Goal: Task Accomplishment & Management: Use online tool/utility

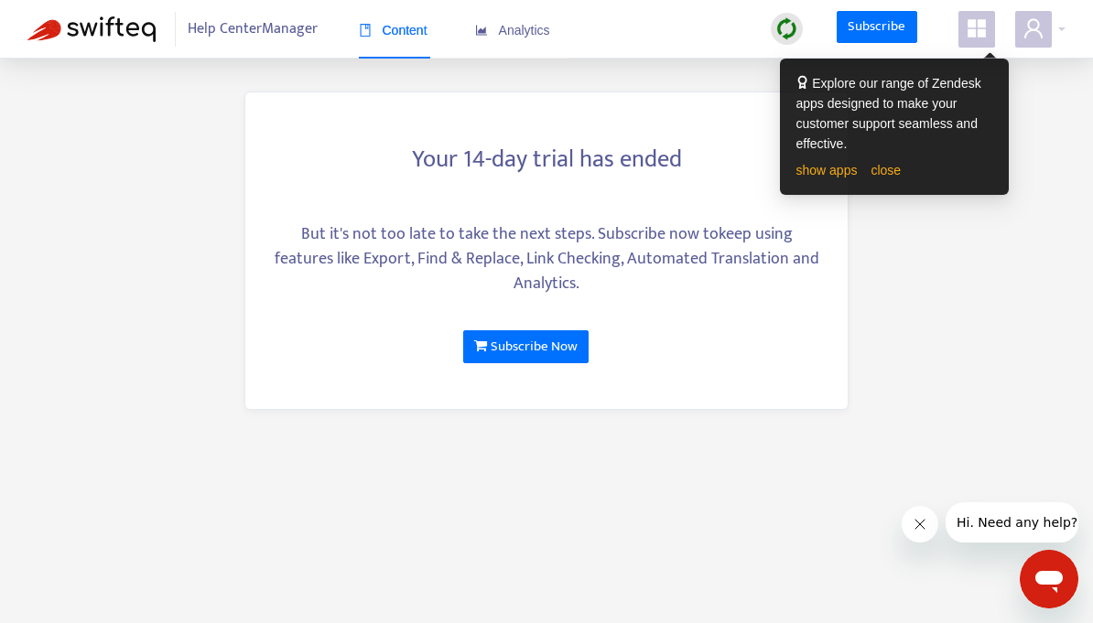
click at [650, 241] on div "But it's not too late to take the next steps. Subscribe now to keep using featu…" at bounding box center [546, 259] width 547 height 74
click at [772, 287] on div "But it's not too late to take the next steps. Subscribe now to keep using featu…" at bounding box center [546, 259] width 547 height 74
click at [774, 22] on div at bounding box center [787, 29] width 32 height 32
click at [784, 28] on img at bounding box center [786, 28] width 23 height 23
click at [885, 171] on link "close" at bounding box center [886, 170] width 30 height 15
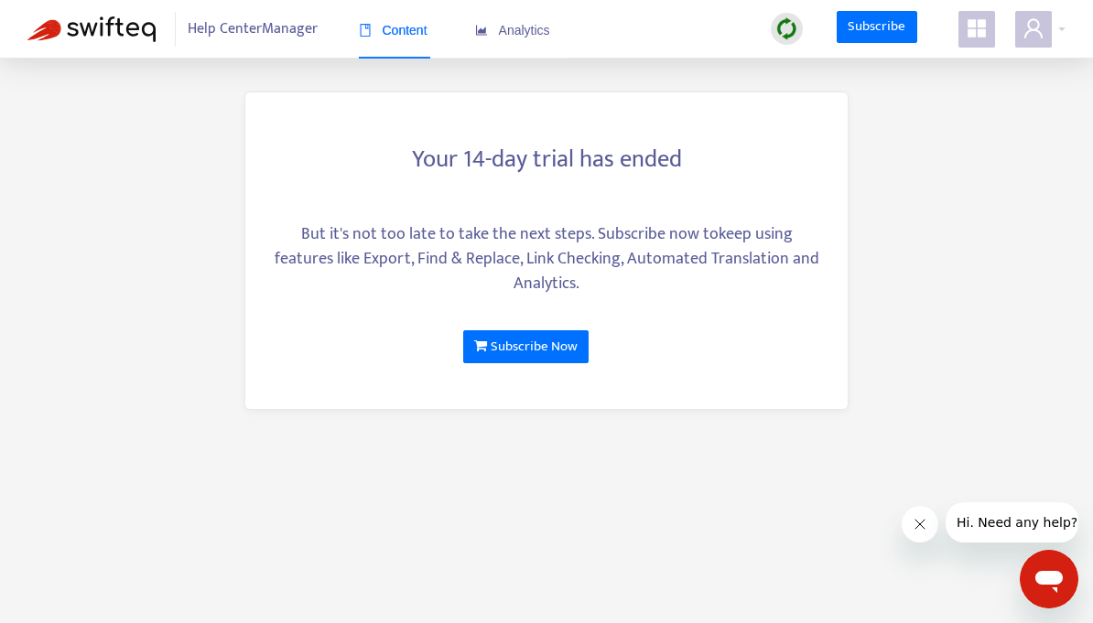
click at [789, 29] on img at bounding box center [786, 28] width 23 height 23
click at [817, 64] on link "Quick Sync" at bounding box center [825, 66] width 78 height 21
click at [525, 29] on span "Analytics" at bounding box center [512, 30] width 75 height 15
click at [273, 31] on span "Help Center Manager" at bounding box center [253, 29] width 130 height 35
click at [973, 28] on icon "appstore" at bounding box center [977, 28] width 22 height 22
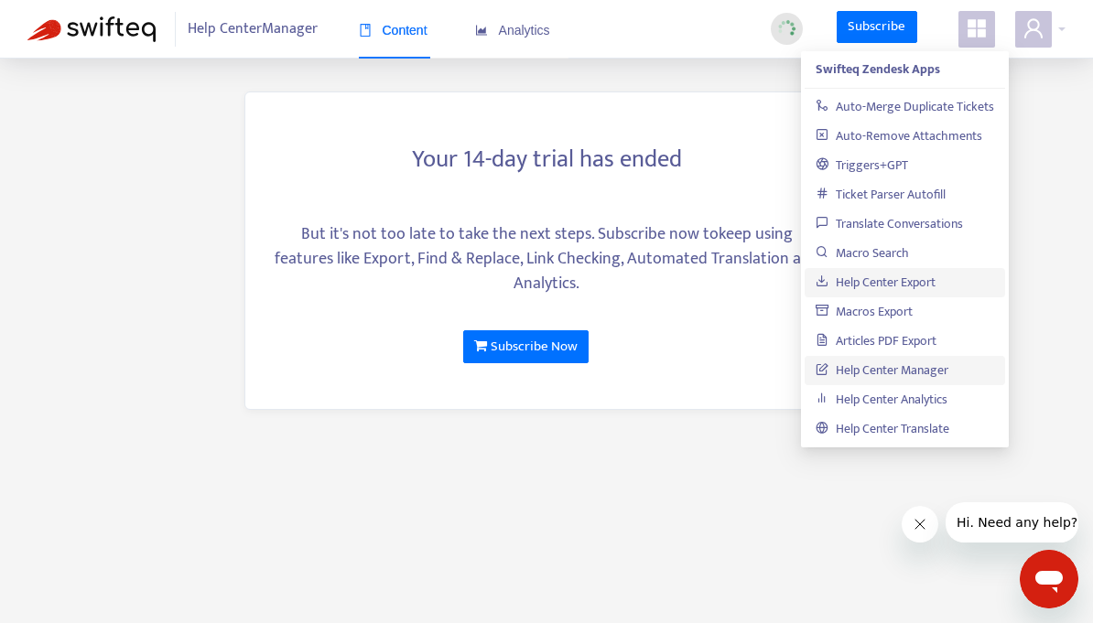
click at [868, 283] on link "Help Center Export" at bounding box center [876, 282] width 120 height 21
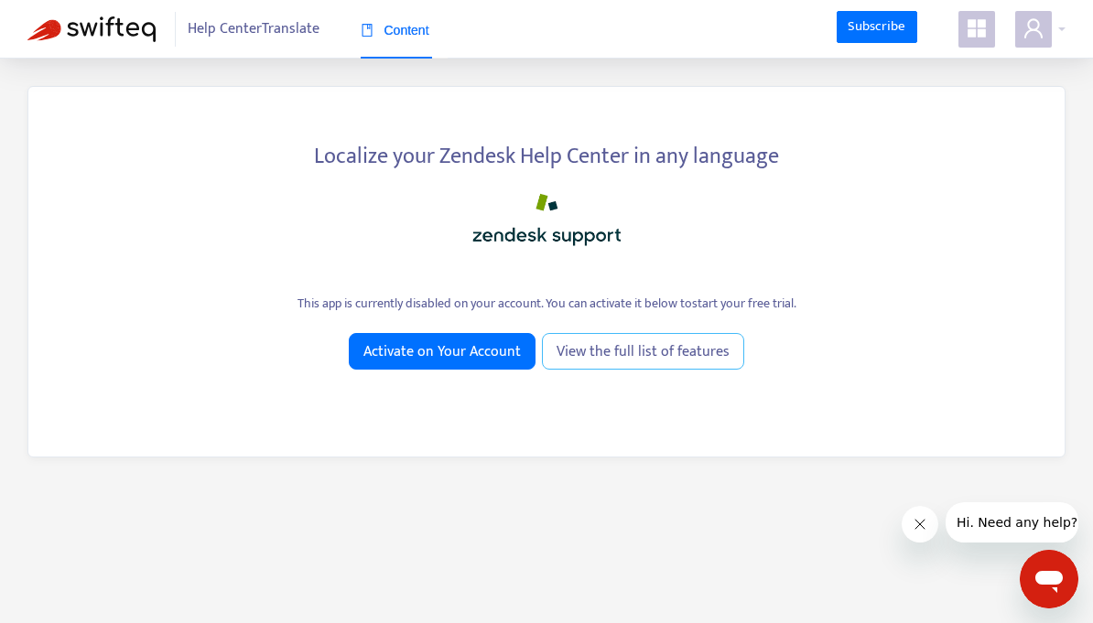
click at [614, 363] on span "View the full list of features" at bounding box center [643, 352] width 173 height 23
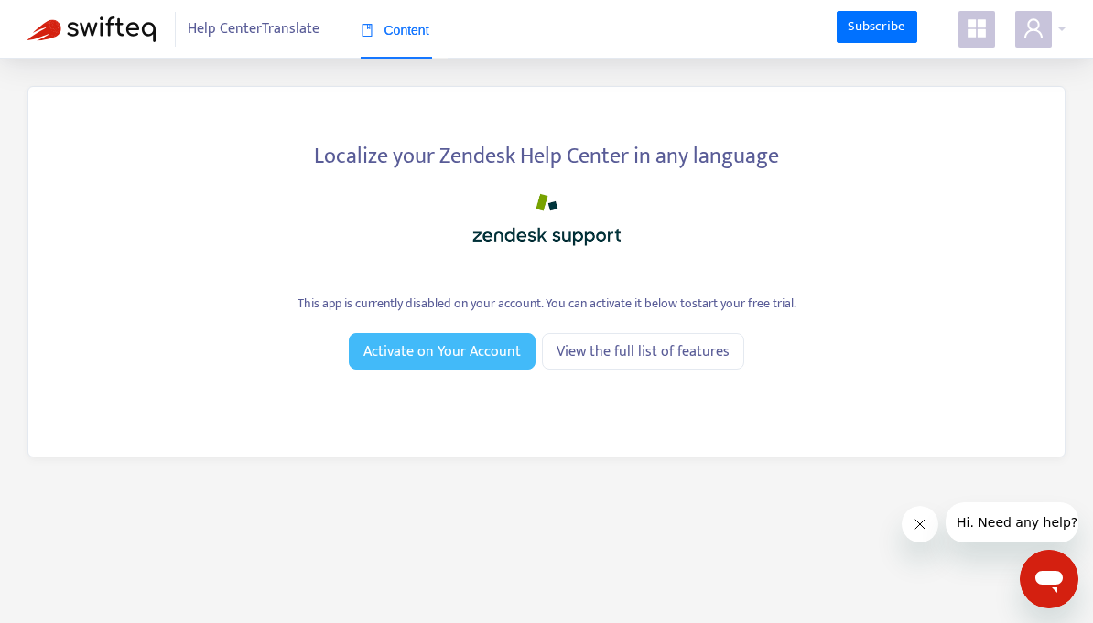
click at [493, 366] on button "Activate on Your Account" at bounding box center [442, 351] width 187 height 37
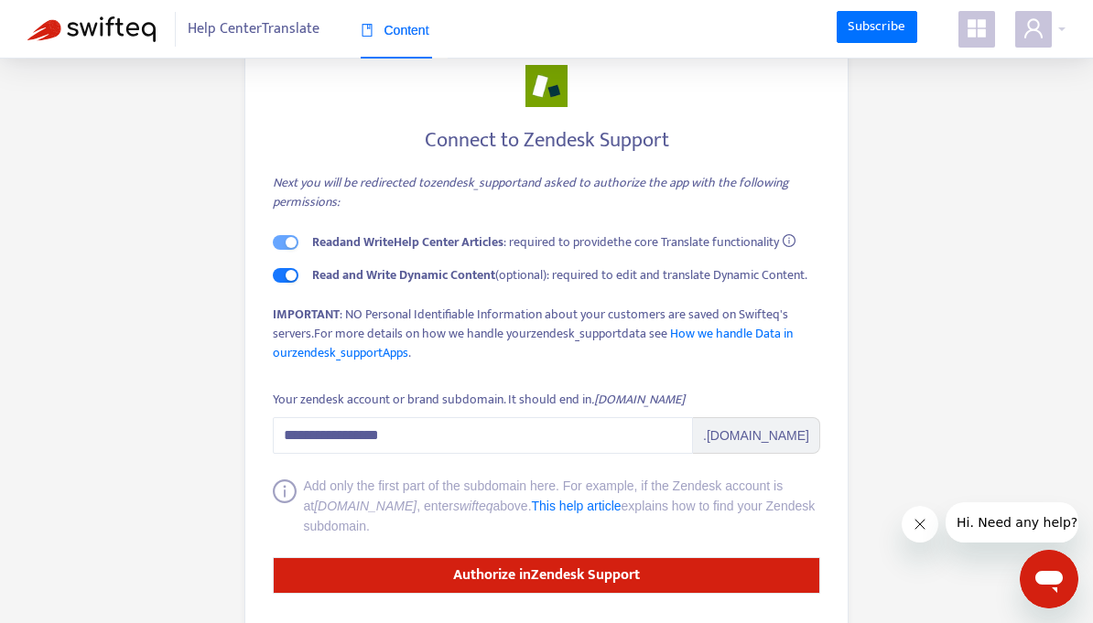
scroll to position [61, 0]
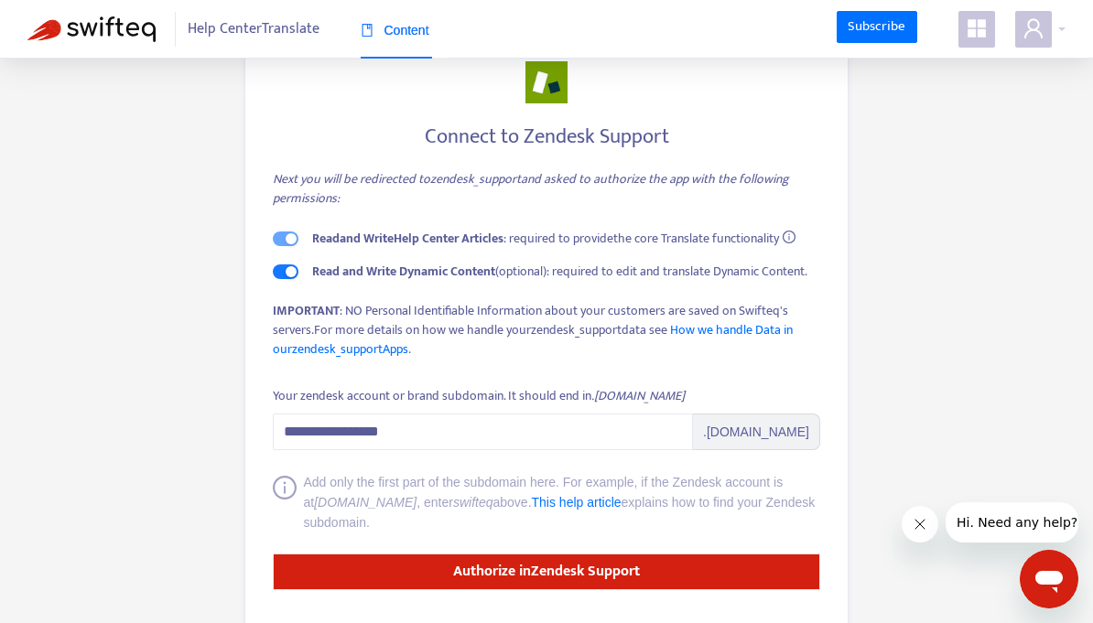
click at [537, 596] on div "**********" at bounding box center [546, 323] width 604 height 668
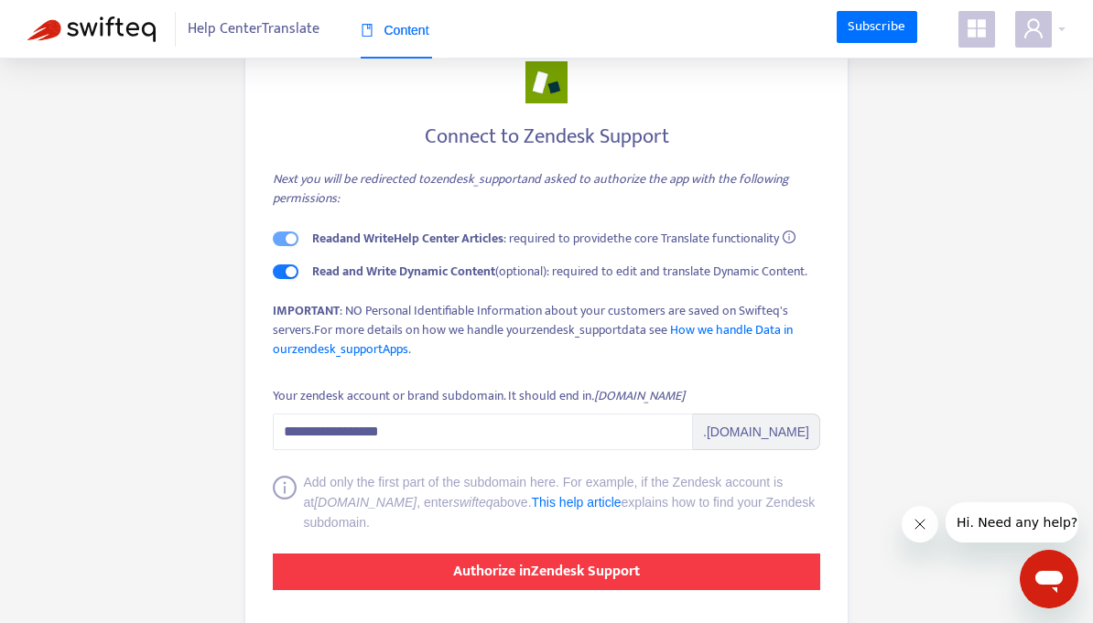
click at [526, 590] on button "Authorize in Zendesk Support" at bounding box center [546, 572] width 547 height 37
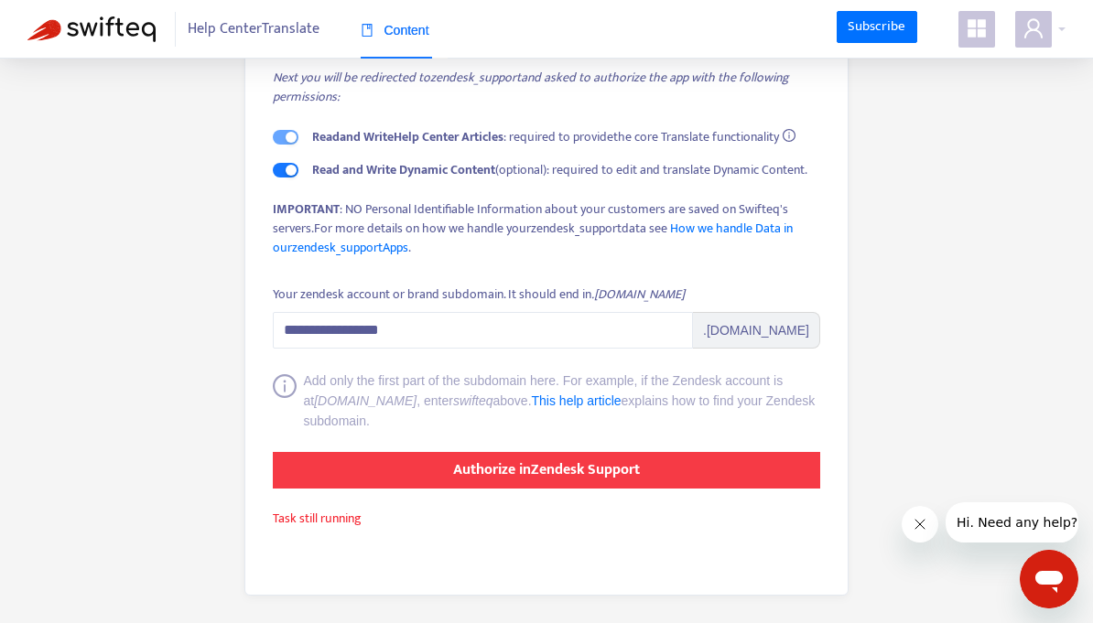
scroll to position [164, 0]
click at [500, 472] on strong "Authorize in Zendesk Support" at bounding box center [546, 470] width 187 height 25
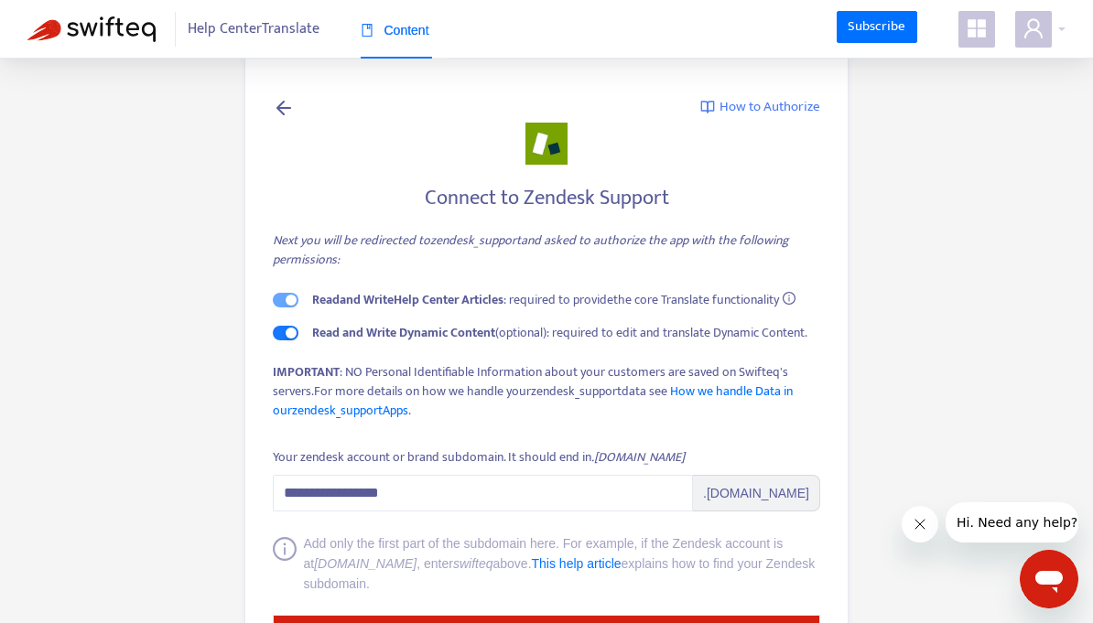
click at [286, 106] on icon at bounding box center [284, 107] width 22 height 23
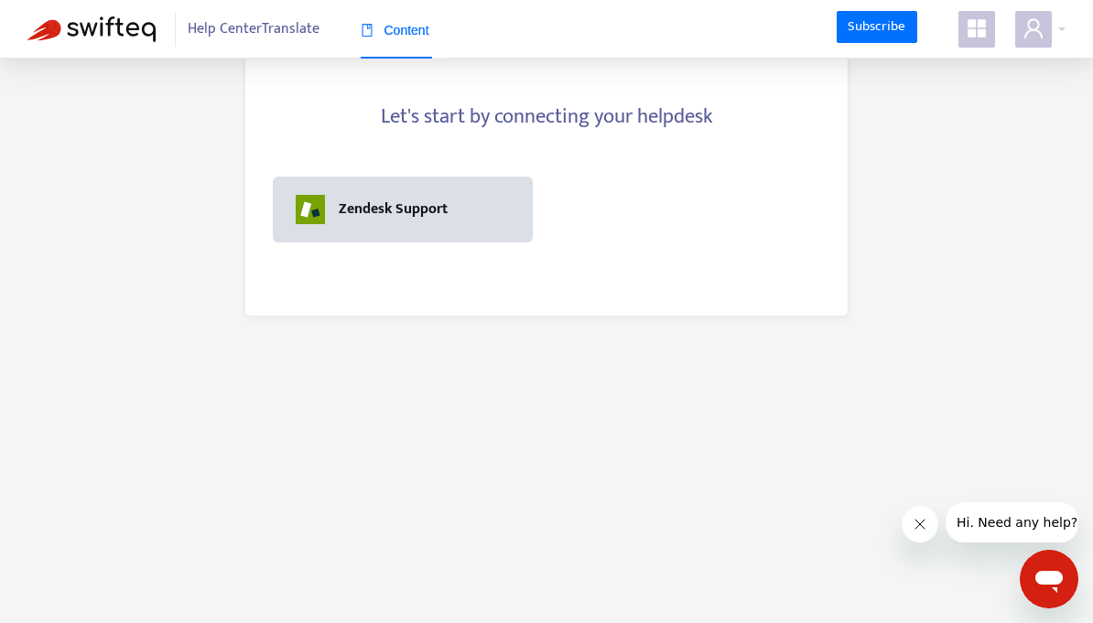
click at [391, 217] on div "Zendesk Support" at bounding box center [393, 210] width 109 height 22
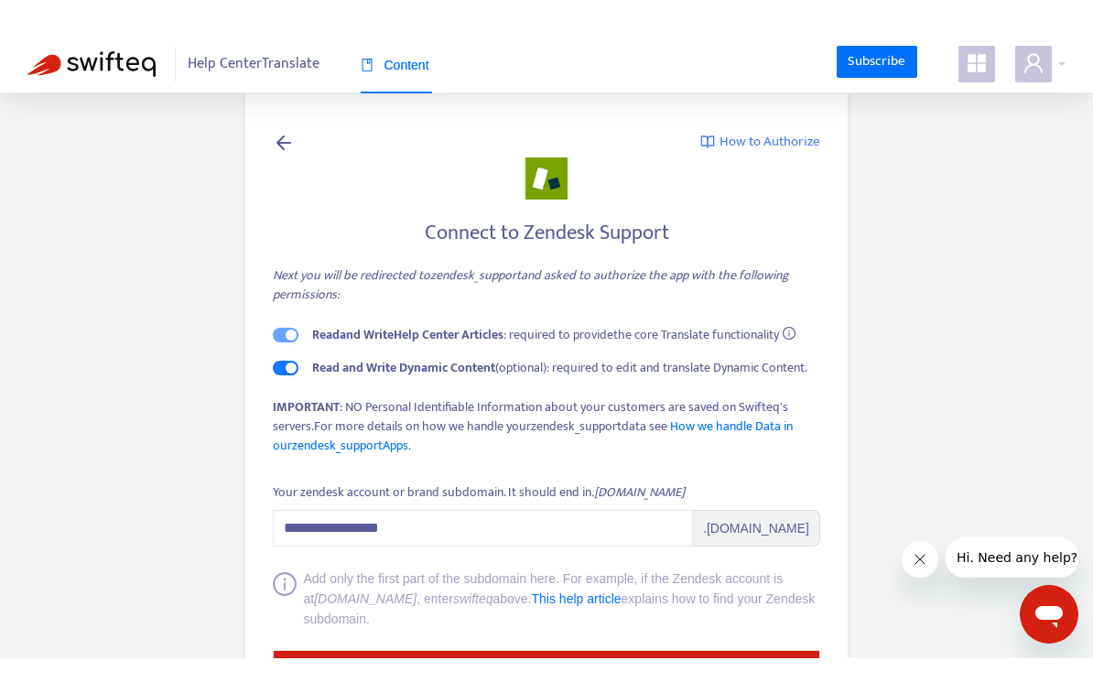
scroll to position [44, 0]
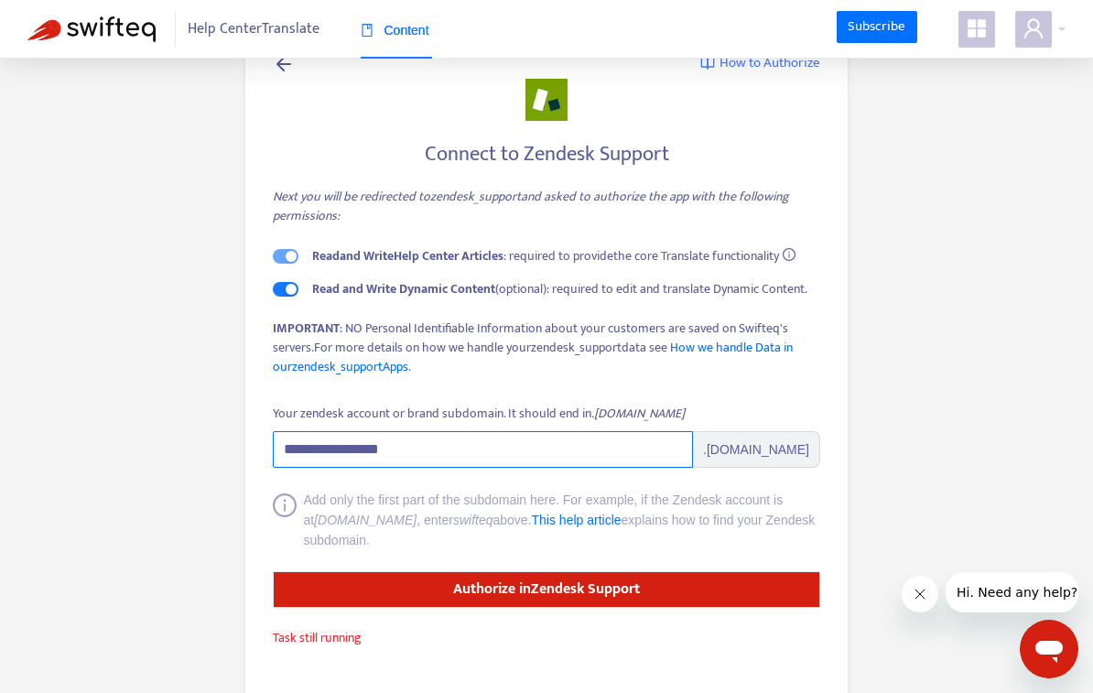
click at [432, 452] on input "**********" at bounding box center [483, 449] width 420 height 37
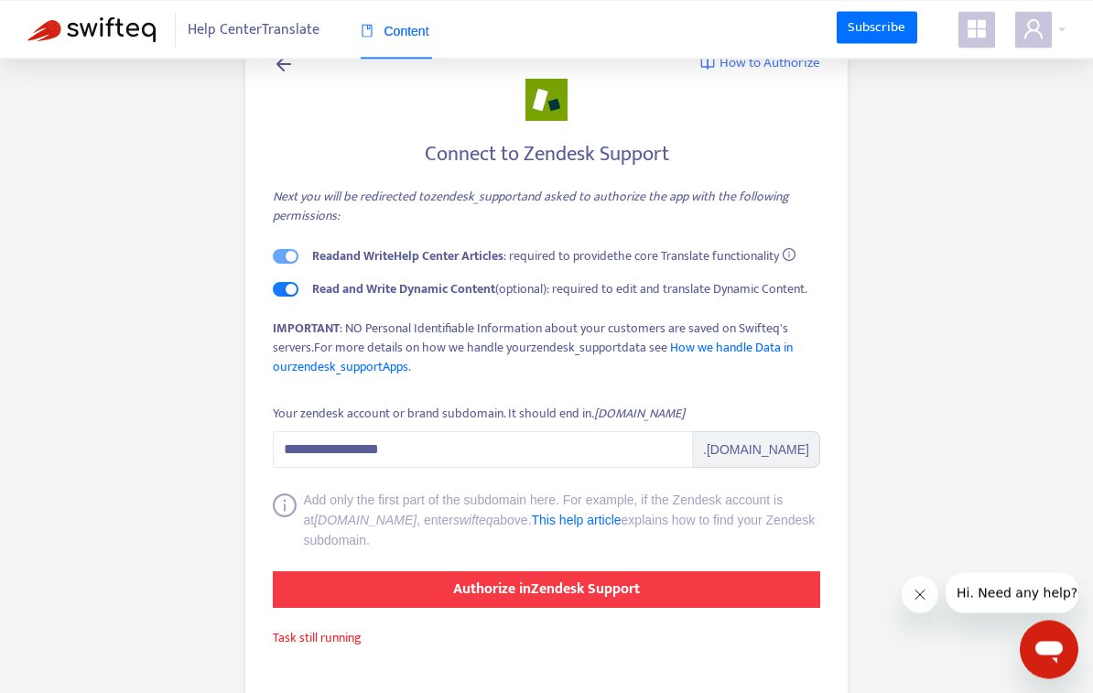
scroll to position [43, 0]
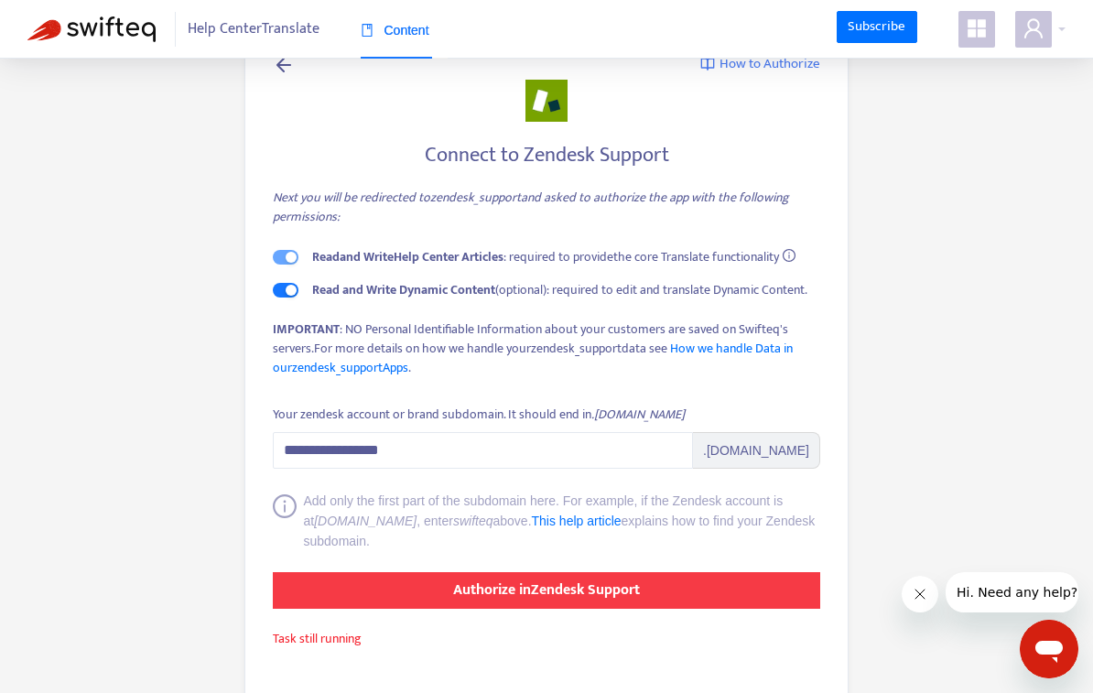
click at [467, 586] on strong "Authorize in Zendesk Support" at bounding box center [546, 590] width 187 height 25
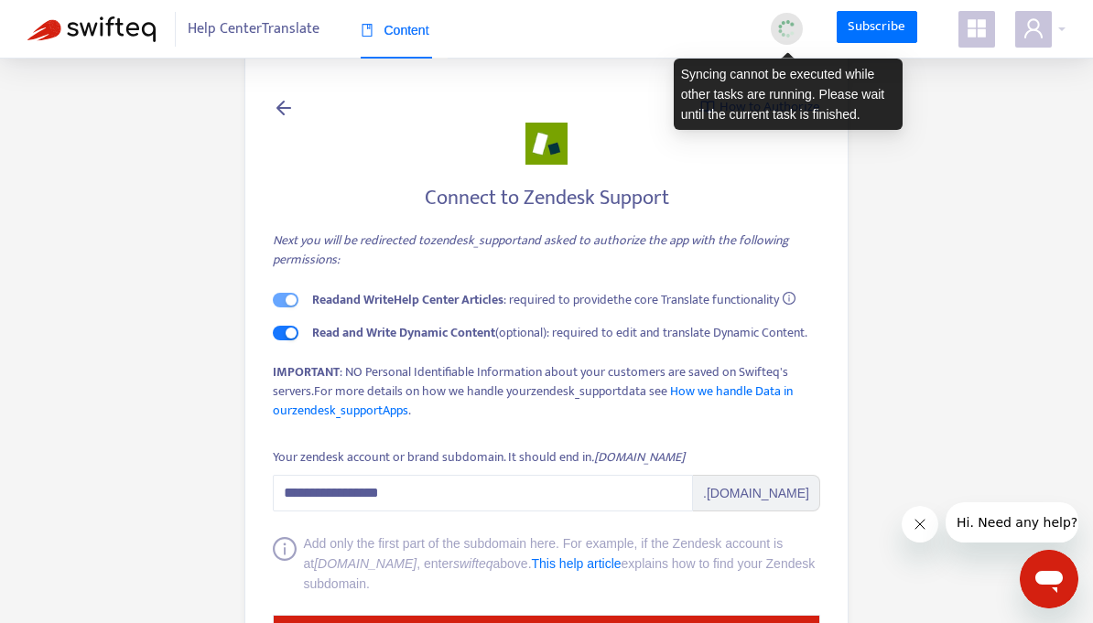
click at [791, 31] on img at bounding box center [786, 28] width 23 height 23
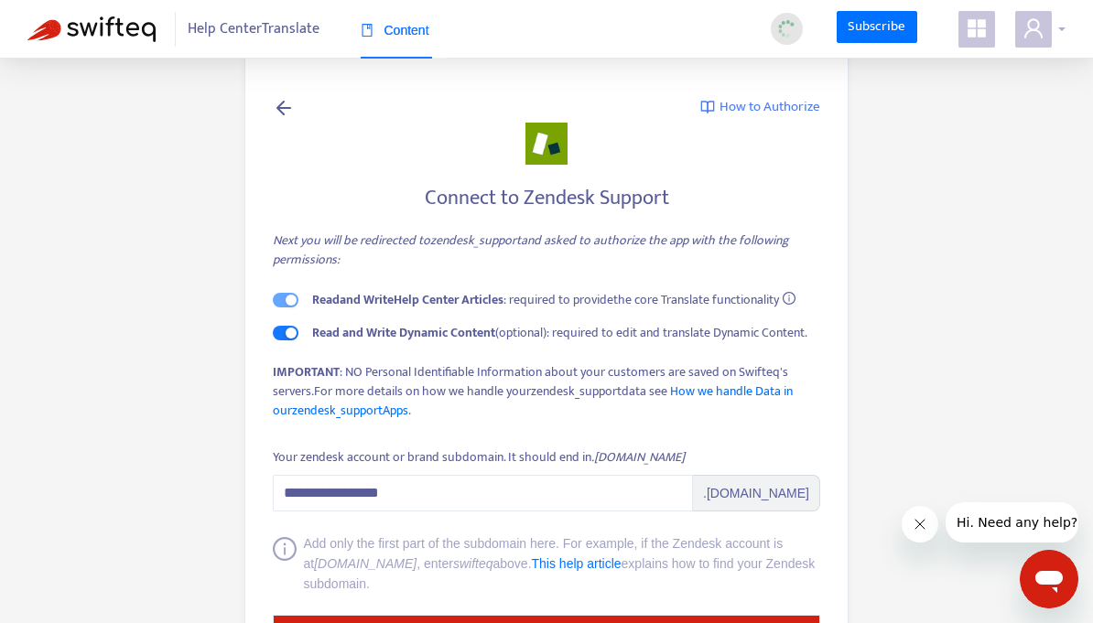
click at [1036, 26] on icon "user" at bounding box center [1033, 28] width 22 height 22
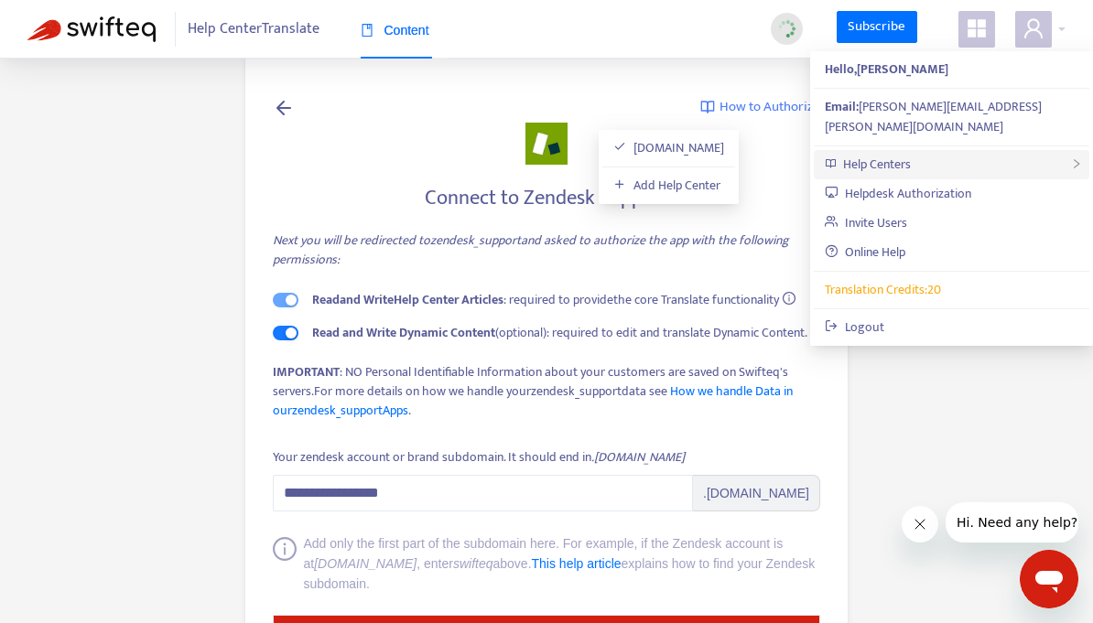
click at [968, 157] on div "Help Centers" at bounding box center [952, 164] width 276 height 29
